Goal: Transaction & Acquisition: Purchase product/service

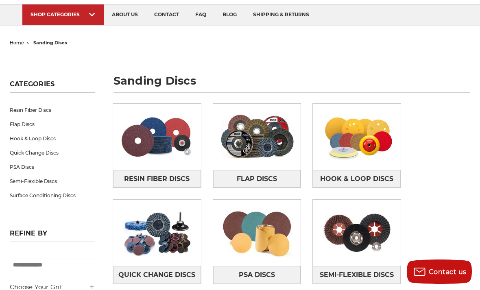
click at [286, 163] on img at bounding box center [257, 136] width 88 height 61
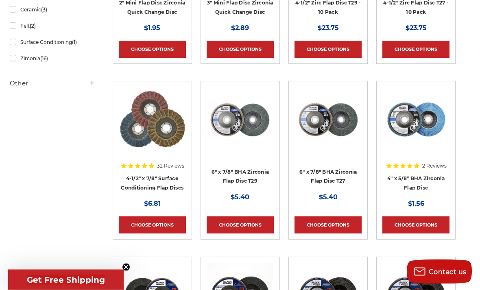
scroll to position [276, 0]
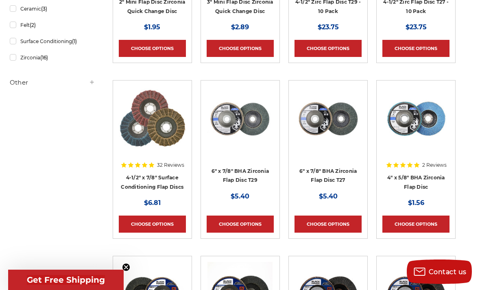
click at [138, 180] on link "4-1/2" x 7/8" Surface Conditioning Flap Discs" at bounding box center [152, 181] width 63 height 15
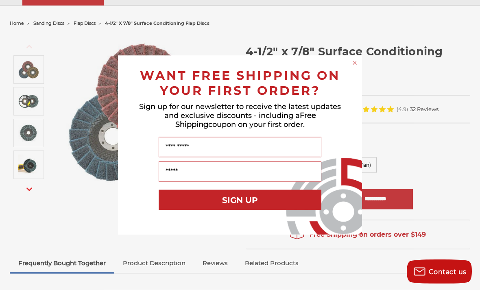
click at [358, 67] on circle "Close dialog" at bounding box center [355, 63] width 8 height 8
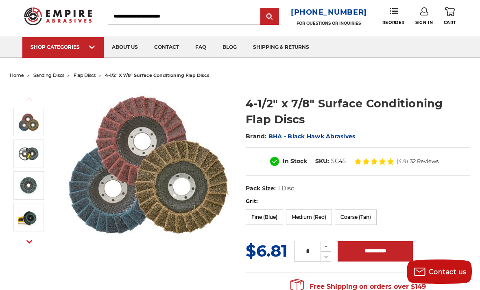
scroll to position [18, 0]
